Goal: Task Accomplishment & Management: Complete application form

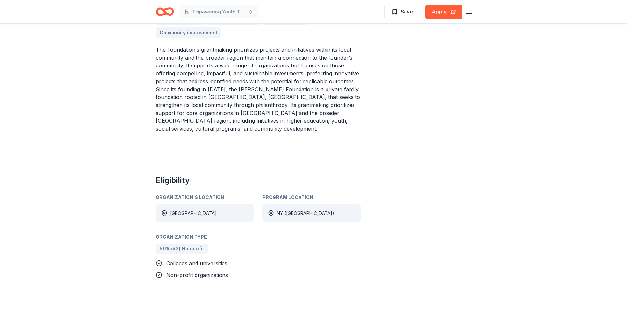
scroll to position [230, 0]
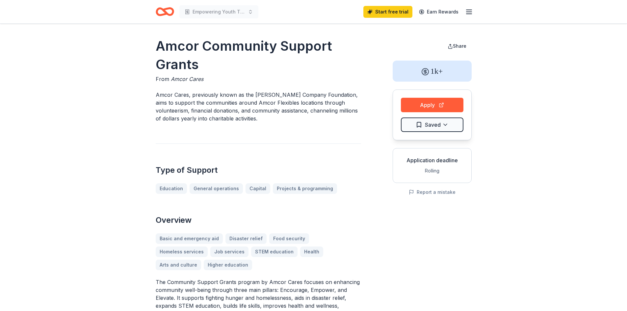
scroll to position [33, 0]
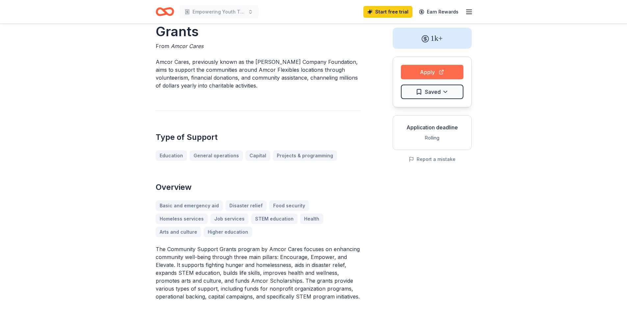
click at [426, 73] on button "Apply" at bounding box center [432, 72] width 63 height 14
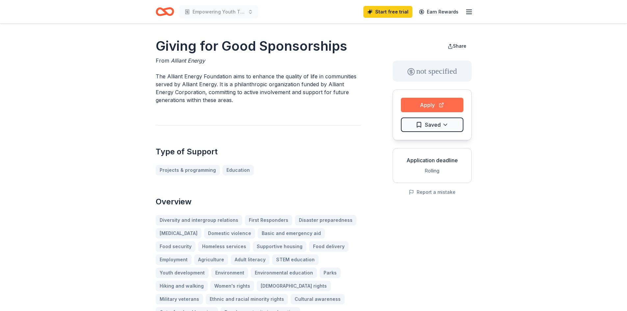
click at [437, 107] on button "Apply" at bounding box center [432, 105] width 63 height 14
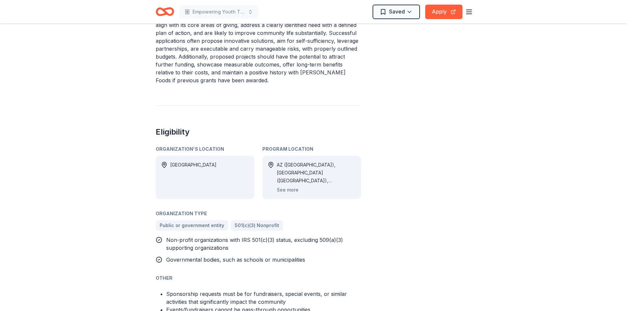
scroll to position [329, 0]
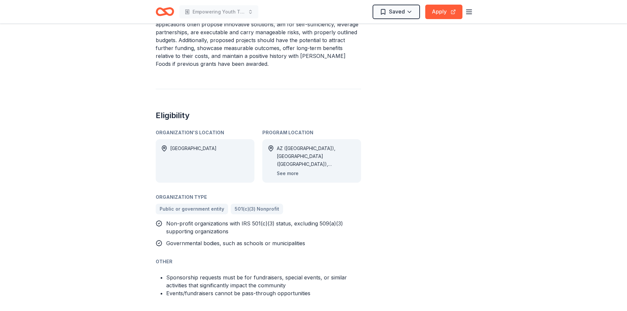
click at [281, 170] on button "See more" at bounding box center [288, 174] width 22 height 8
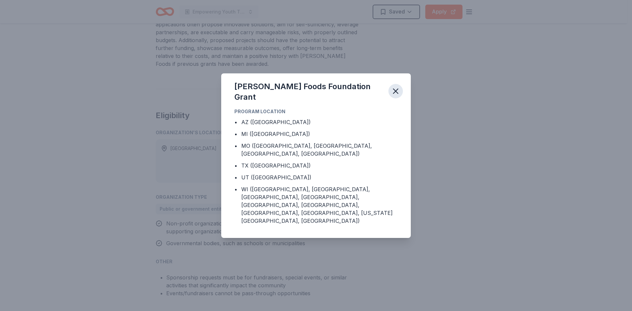
click at [389, 95] on button "button" at bounding box center [395, 91] width 14 height 14
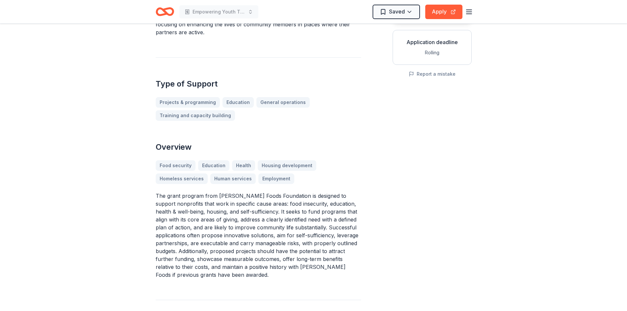
scroll to position [99, 0]
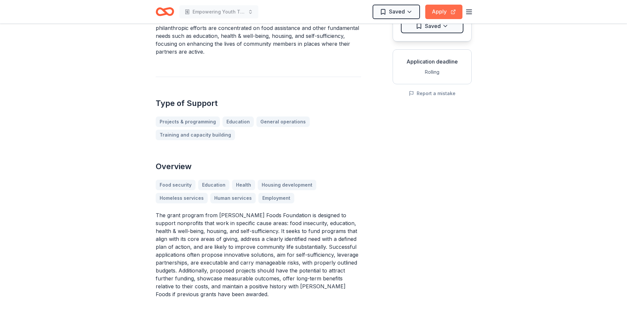
click at [441, 8] on button "Apply" at bounding box center [443, 12] width 37 height 14
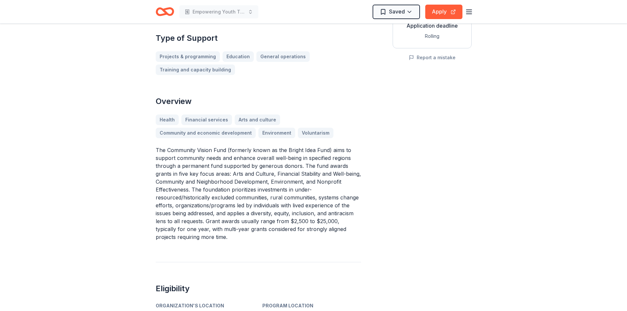
scroll to position [132, 0]
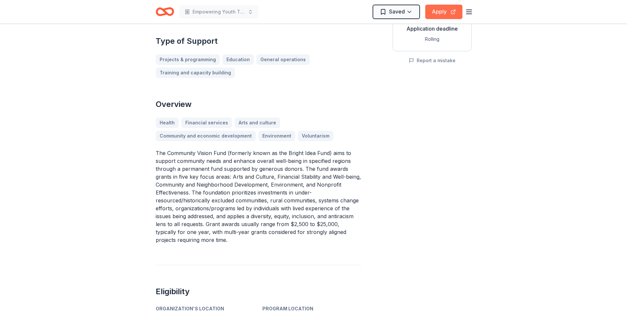
click at [434, 12] on button "Apply" at bounding box center [443, 12] width 37 height 14
